Goal: Information Seeking & Learning: Learn about a topic

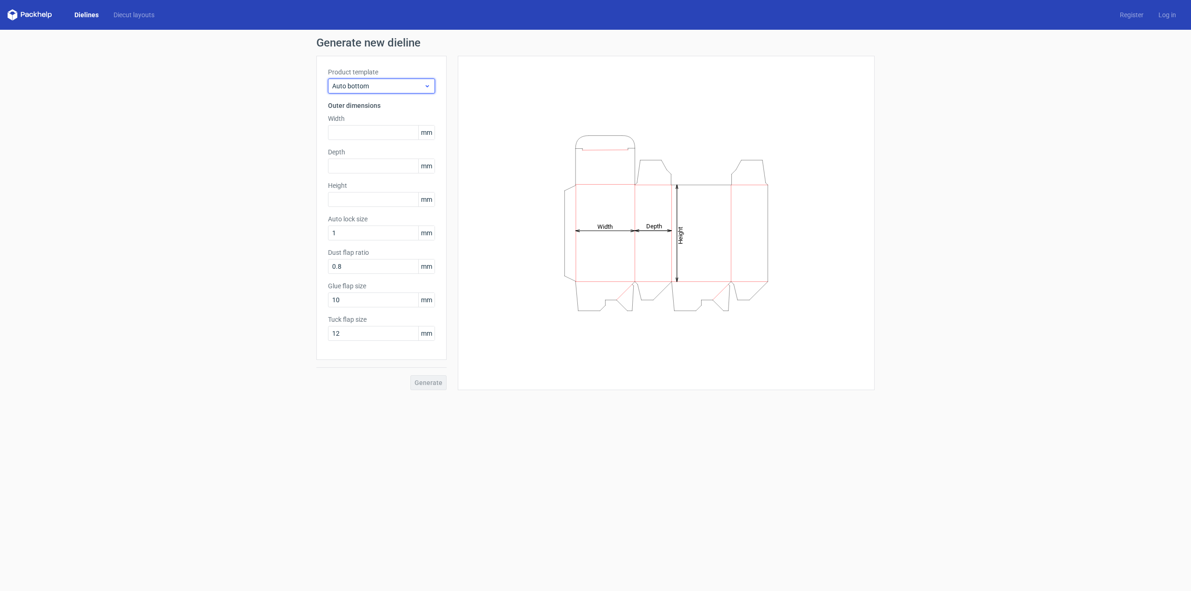
click at [364, 86] on span "Auto bottom" at bounding box center [378, 85] width 92 height 9
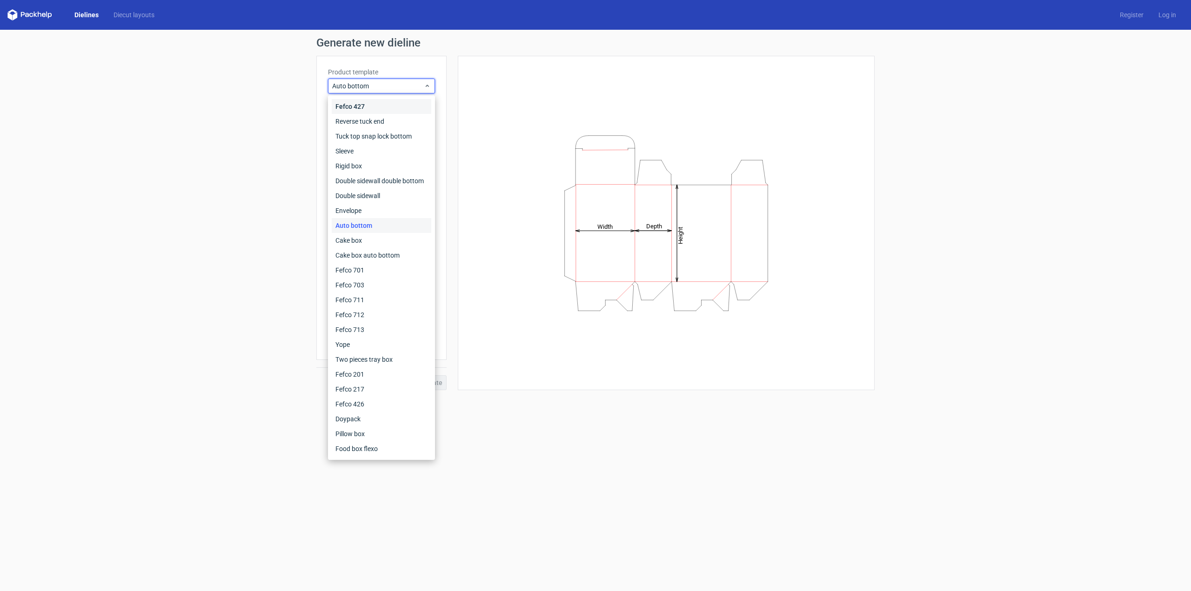
click at [360, 100] on div "Fefco 427" at bounding box center [382, 106] width 100 height 15
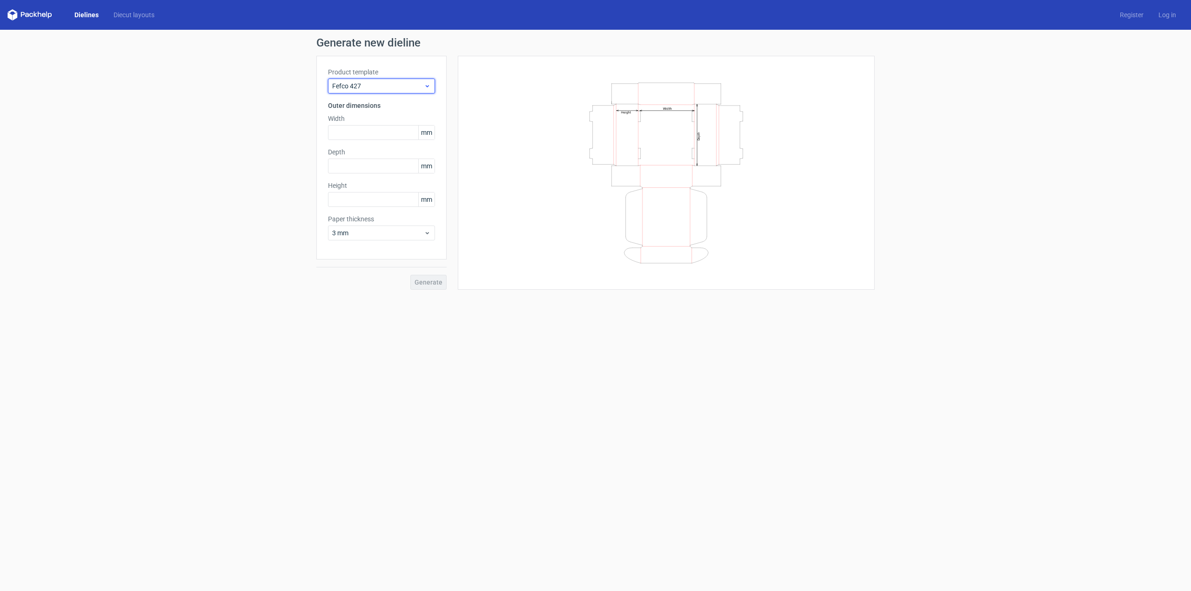
click at [366, 82] on span "Fefco 427" at bounding box center [378, 85] width 92 height 9
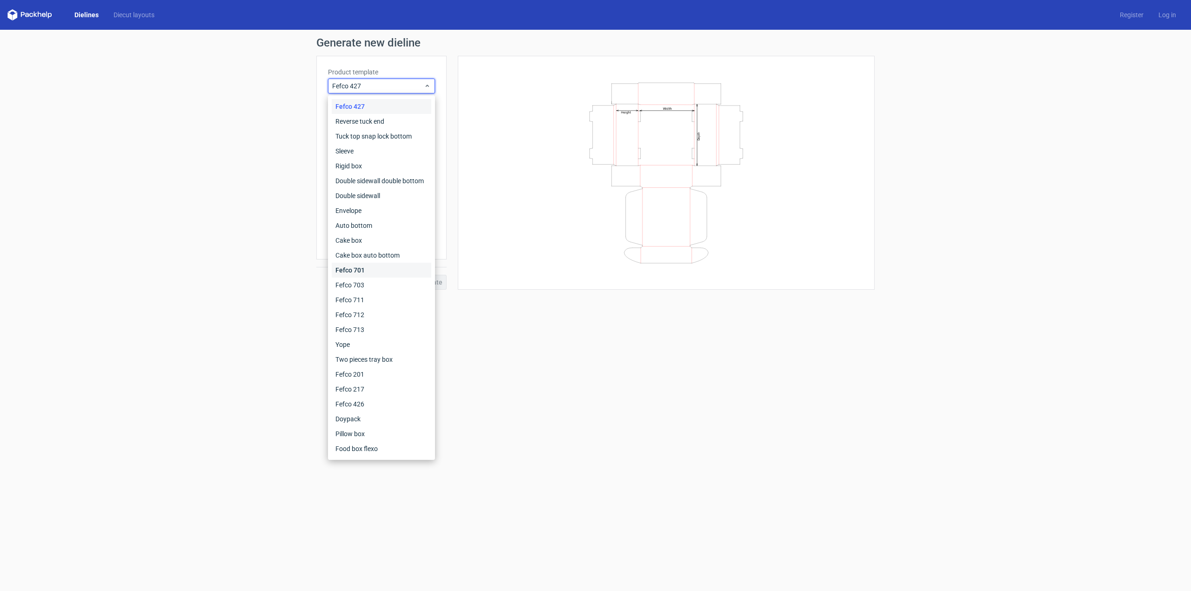
click at [376, 271] on div "Fefco 701" at bounding box center [382, 270] width 100 height 15
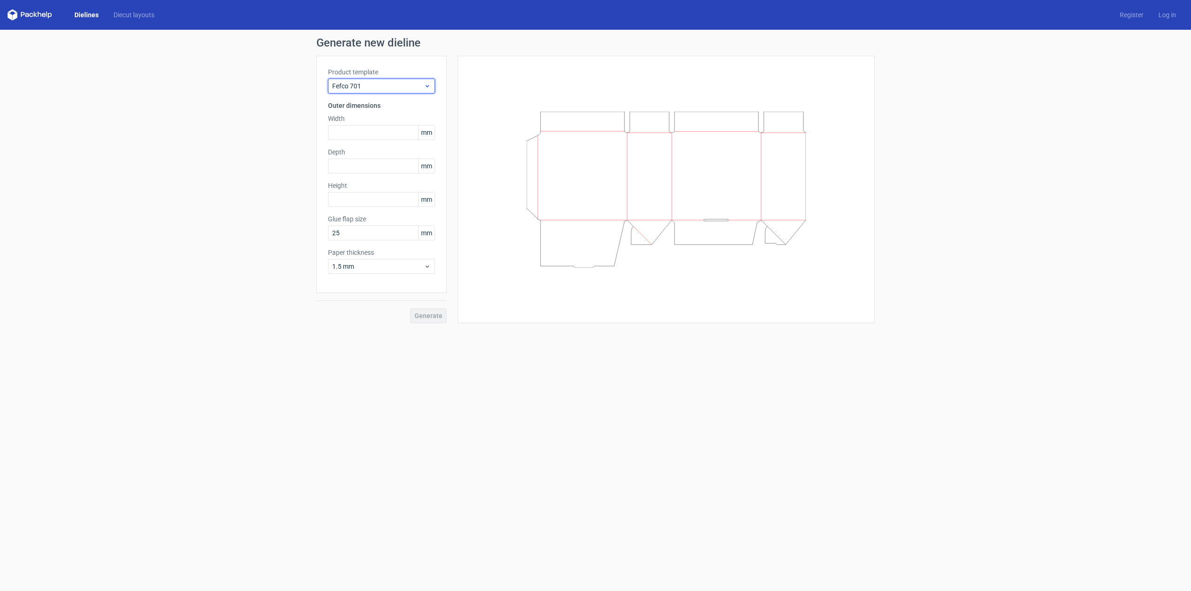
click at [371, 84] on span "Fefco 701" at bounding box center [378, 85] width 92 height 9
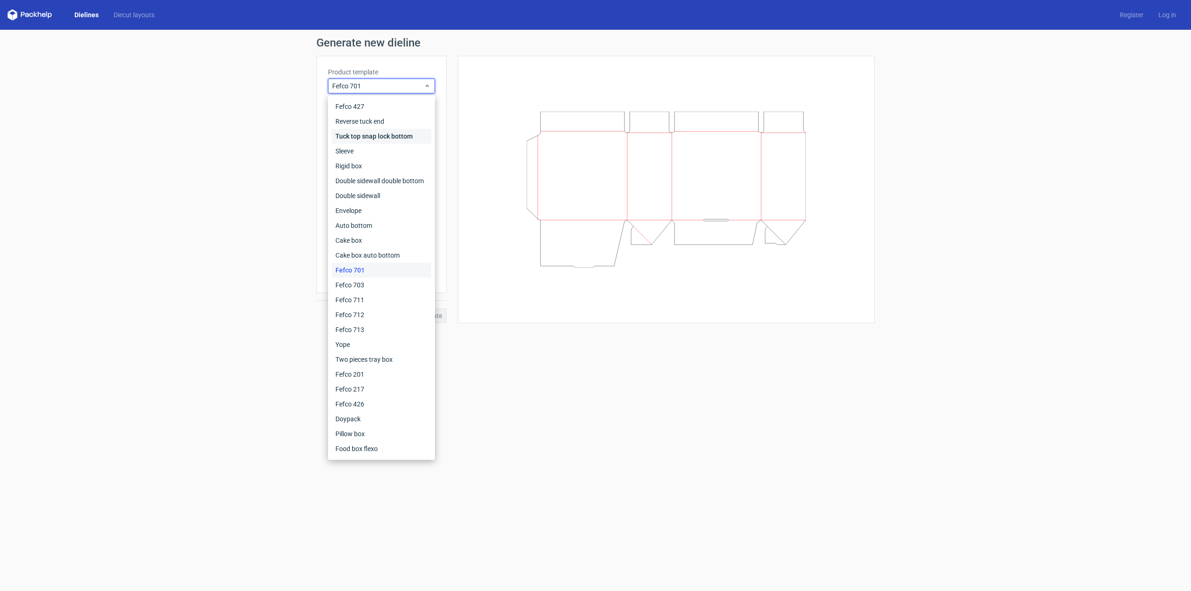
click at [368, 133] on div "Tuck top snap lock bottom" at bounding box center [382, 136] width 100 height 15
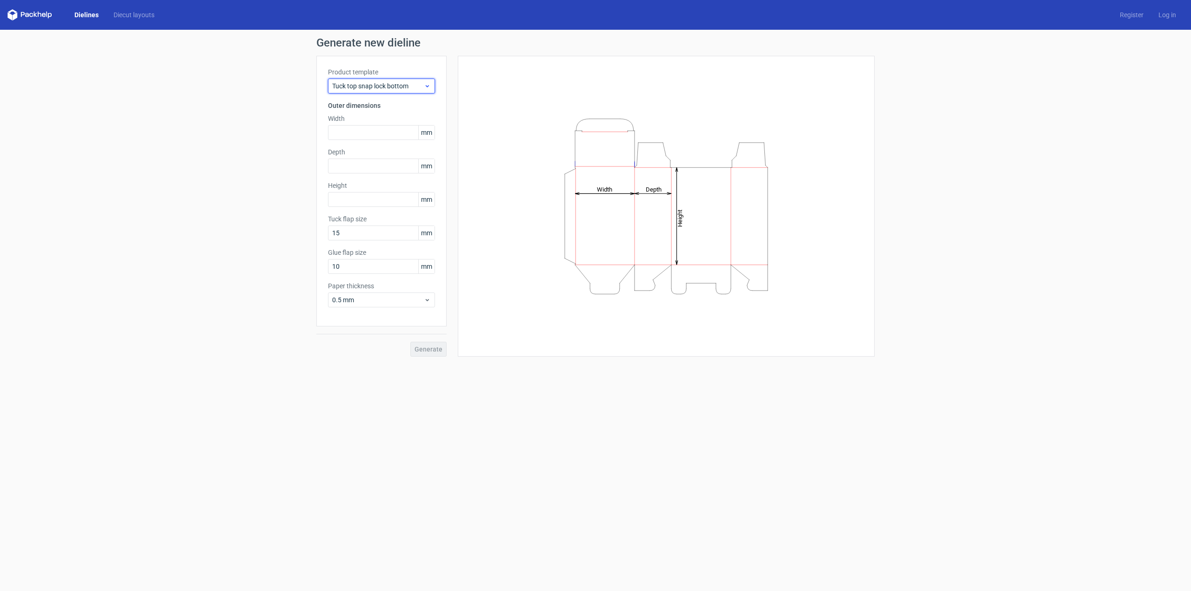
click at [354, 87] on span "Tuck top snap lock bottom" at bounding box center [378, 85] width 92 height 9
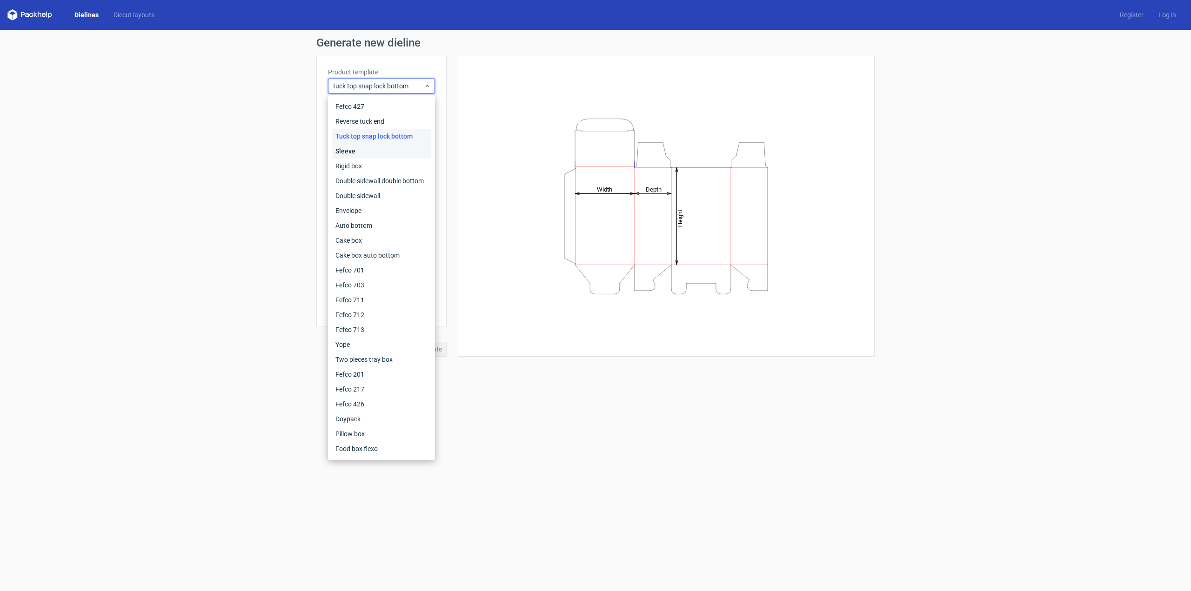
click at [352, 150] on div "Sleeve" at bounding box center [382, 151] width 100 height 15
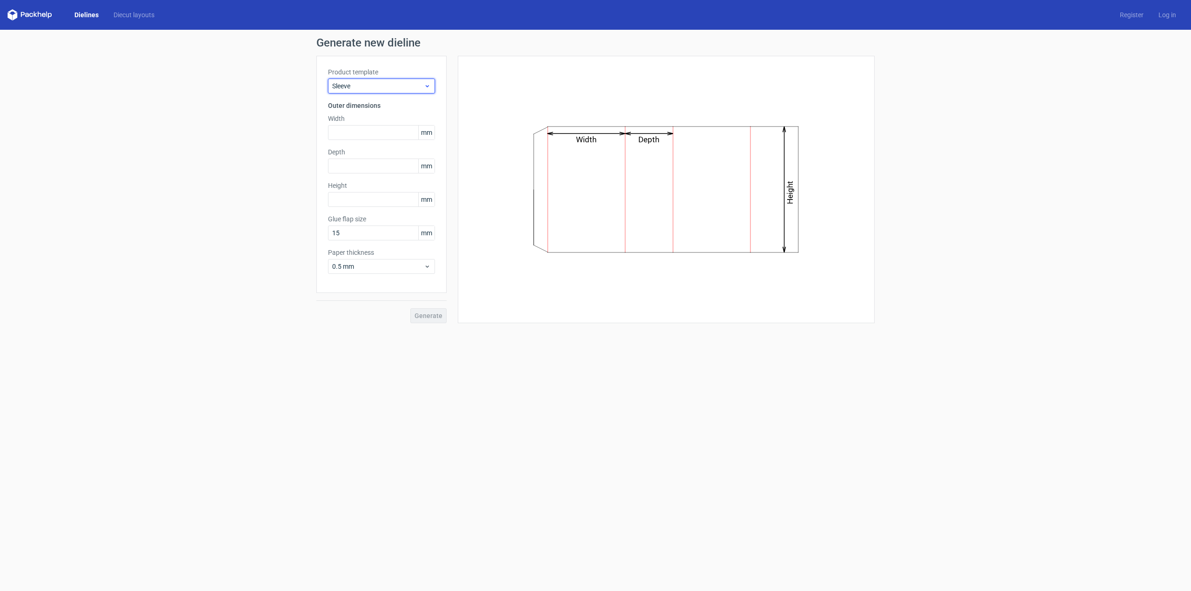
click at [369, 90] on span "Sleeve" at bounding box center [378, 85] width 92 height 9
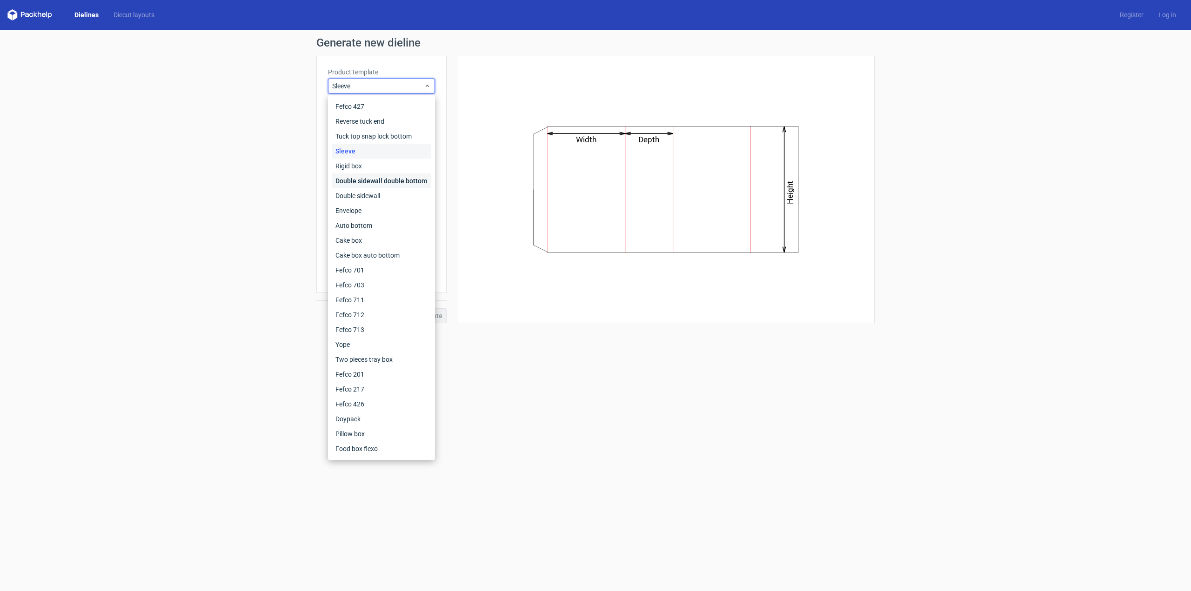
click at [360, 179] on div "Double sidewall double bottom" at bounding box center [382, 181] width 100 height 15
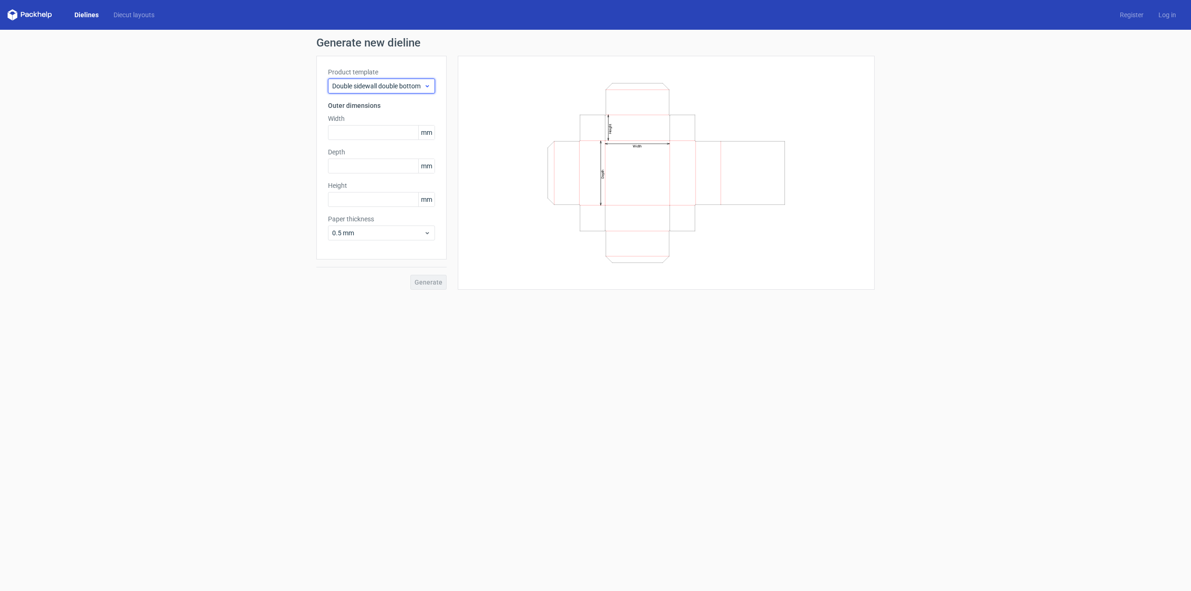
click at [375, 87] on span "Double sidewall double bottom" at bounding box center [378, 85] width 92 height 9
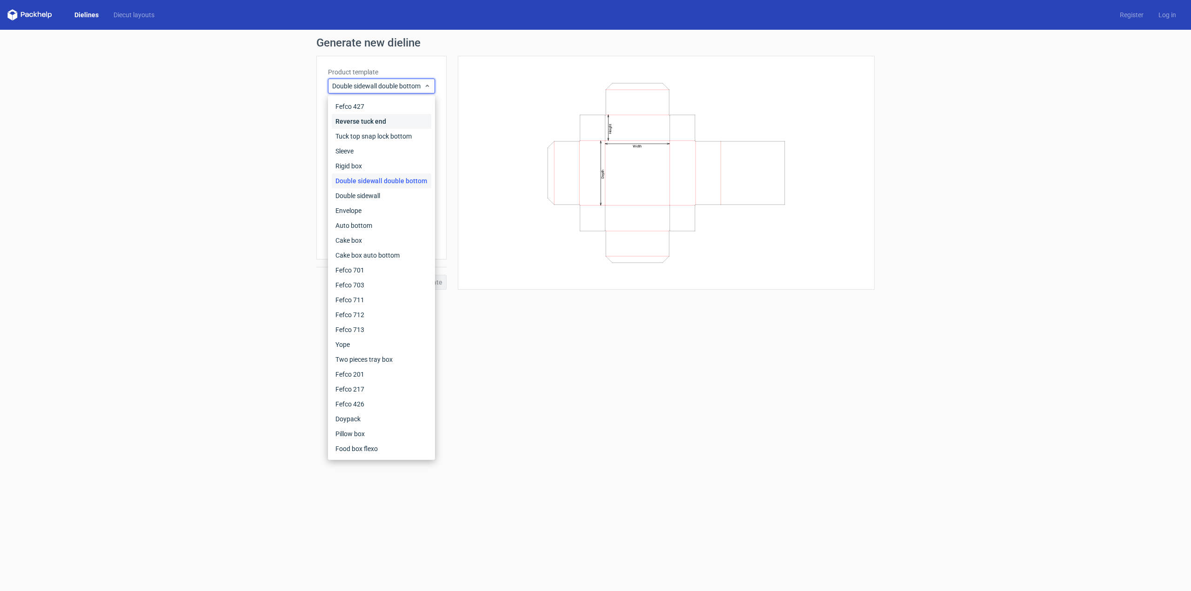
click at [354, 123] on div "Reverse tuck end" at bounding box center [382, 121] width 100 height 15
